Goal: Task Accomplishment & Management: Use online tool/utility

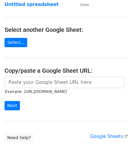
scroll to position [60, 0]
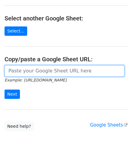
click at [13, 70] on input "url" at bounding box center [65, 70] width 120 height 11
paste input "[URL][DOMAIN_NAME]"
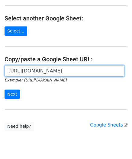
scroll to position [0, 125]
type input "[URL][DOMAIN_NAME]"
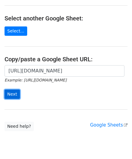
click at [11, 93] on input "Next" at bounding box center [12, 94] width 15 height 9
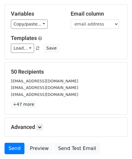
scroll to position [54, 0]
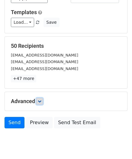
click at [40, 102] on icon at bounding box center [40, 102] width 4 height 4
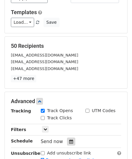
click at [69, 140] on icon at bounding box center [71, 142] width 4 height 4
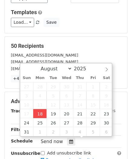
type input "2025-08-18 12:00"
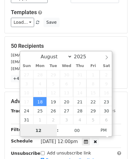
paste input "Hour"
type input "2"
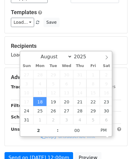
type input "2025-08-18 14:00"
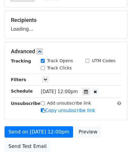
scroll to position [111, 0]
